Goal: Transaction & Acquisition: Subscribe to service/newsletter

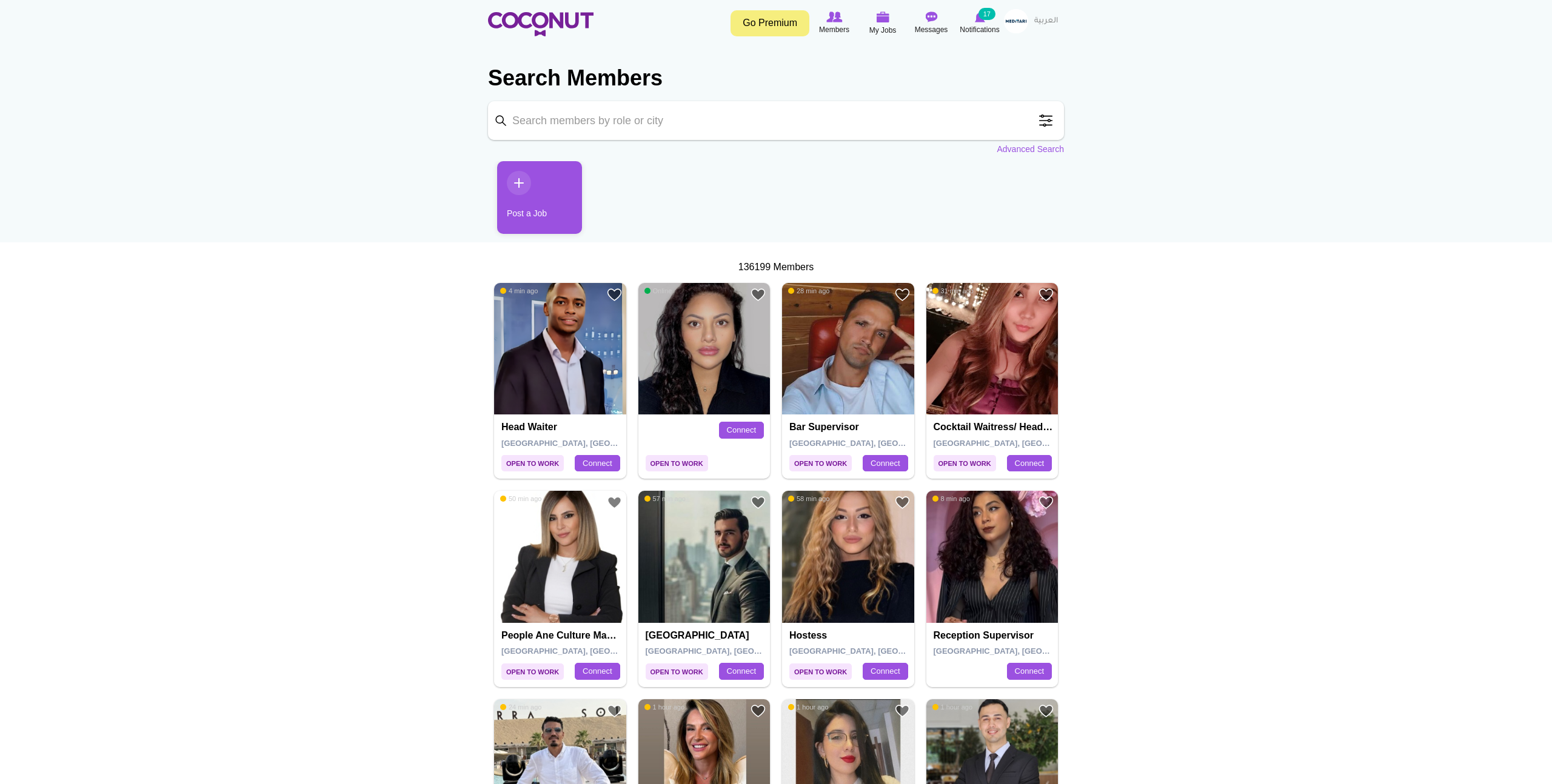
click at [787, 7] on div "Toggle navigation Go Premium Members My Jobs Post a Job Messages Notifications …" at bounding box center [776, 22] width 1552 height 46
click at [786, 29] on link "Go Premium" at bounding box center [769, 22] width 79 height 26
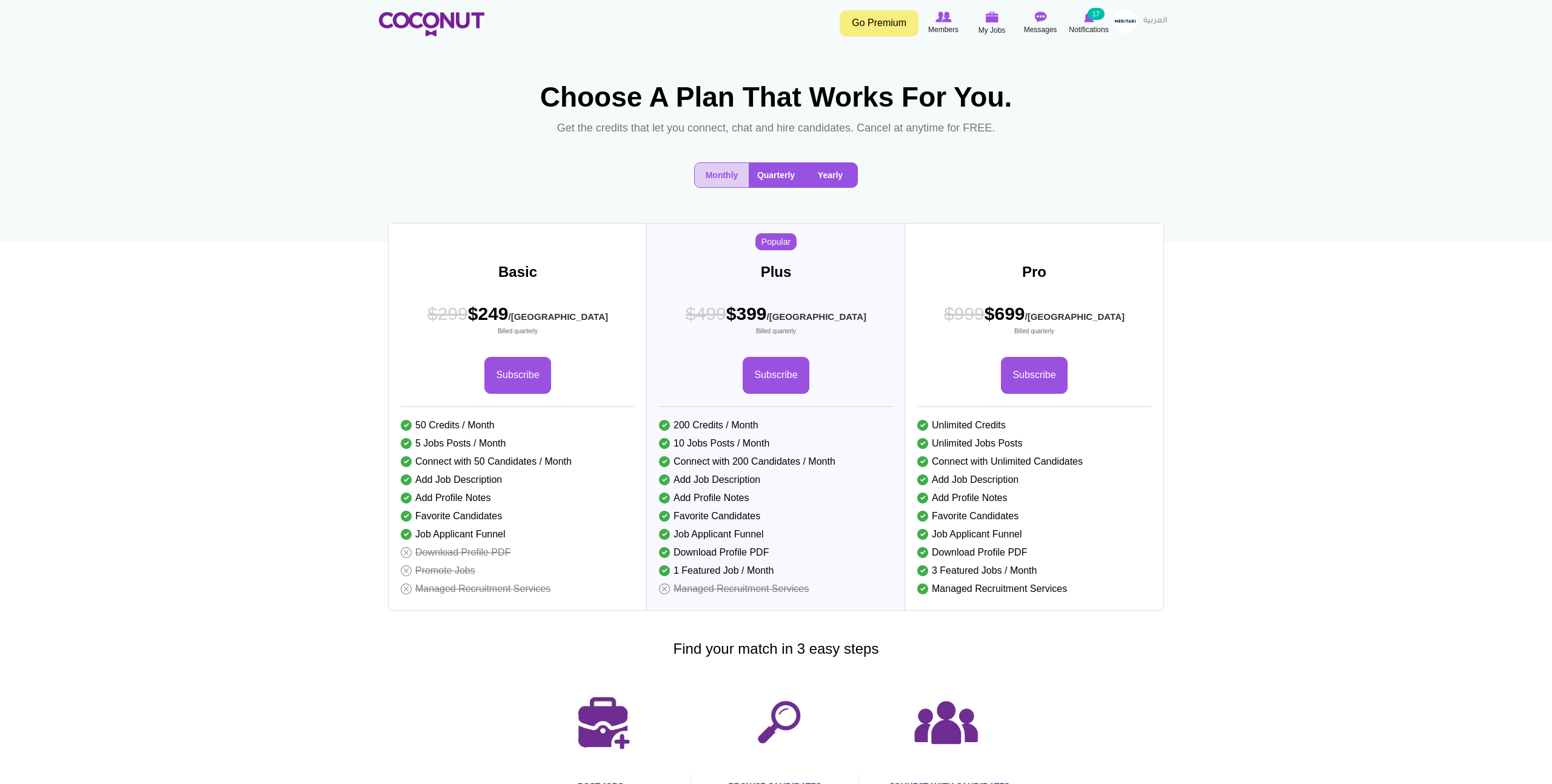
click at [816, 169] on button "Yearly" at bounding box center [830, 174] width 54 height 24
click at [787, 176] on button "Quarterly" at bounding box center [776, 174] width 55 height 24
click at [825, 179] on button "Yearly" at bounding box center [830, 174] width 54 height 24
click at [477, 30] on img at bounding box center [431, 24] width 106 height 24
